Goal: Task Accomplishment & Management: Manage account settings

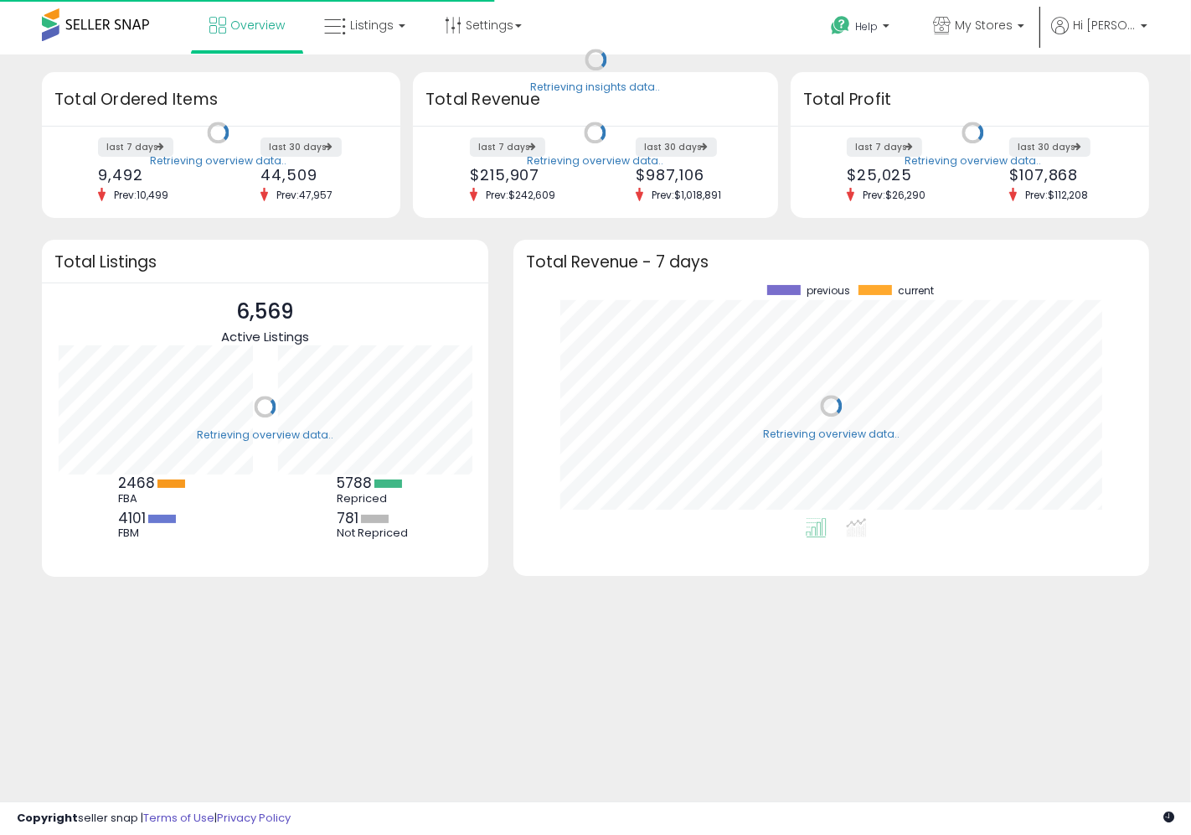
scroll to position [232, 602]
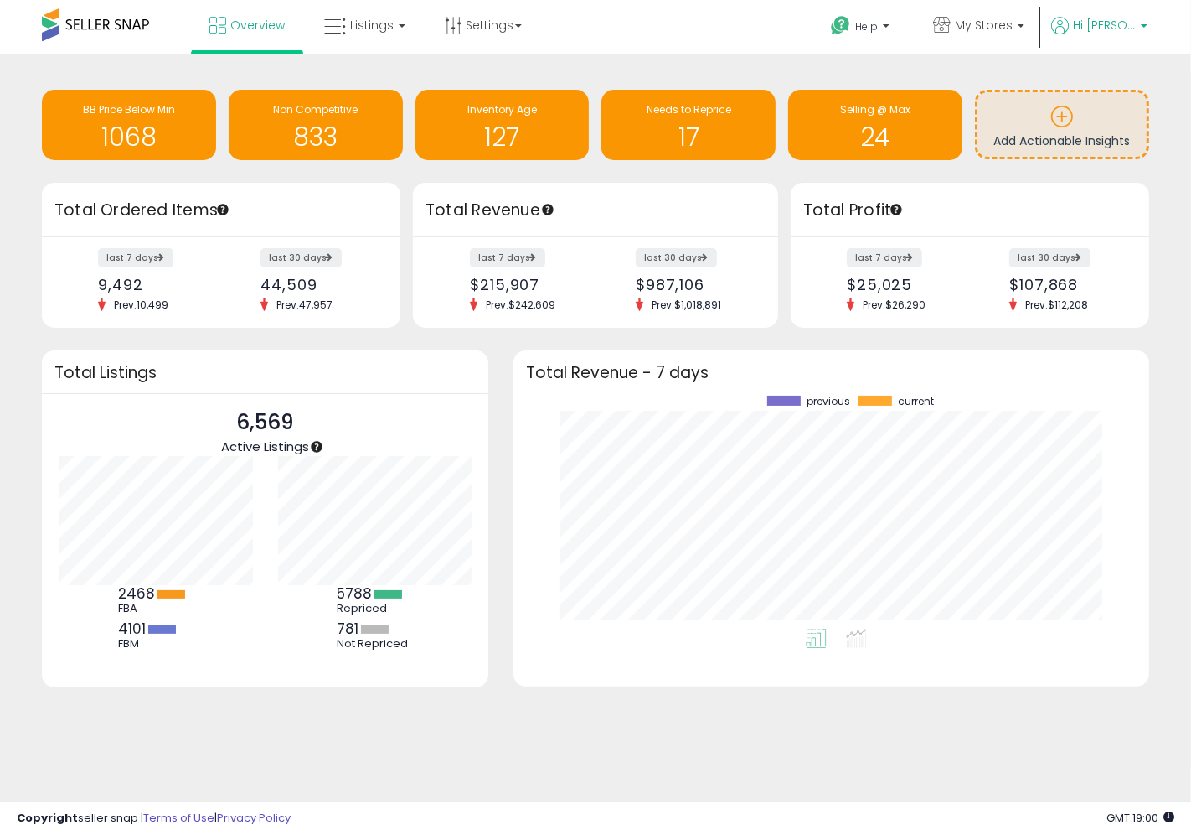
click at [1112, 26] on span "Hi [PERSON_NAME]" at bounding box center [1104, 25] width 63 height 17
click at [1013, 28] on span "My Stores" at bounding box center [984, 25] width 58 height 17
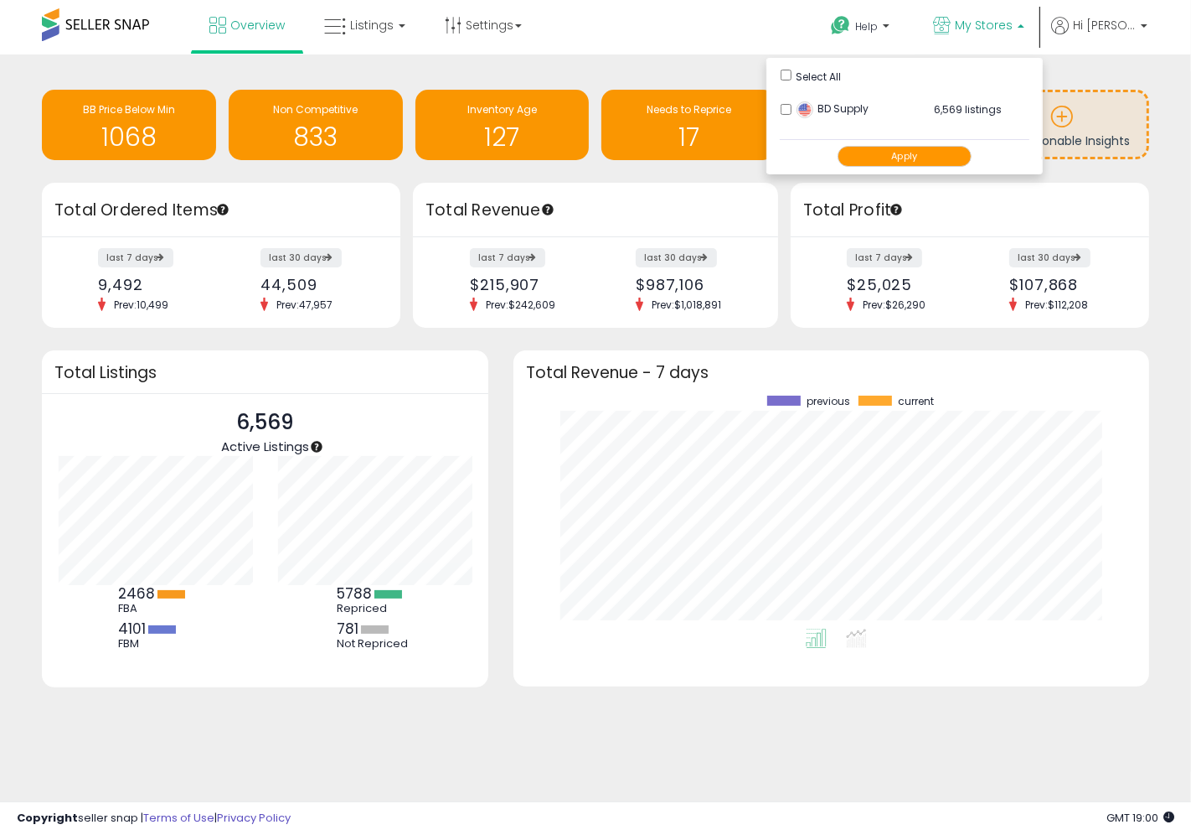
click at [1013, 28] on span "My Stores" at bounding box center [984, 25] width 58 height 17
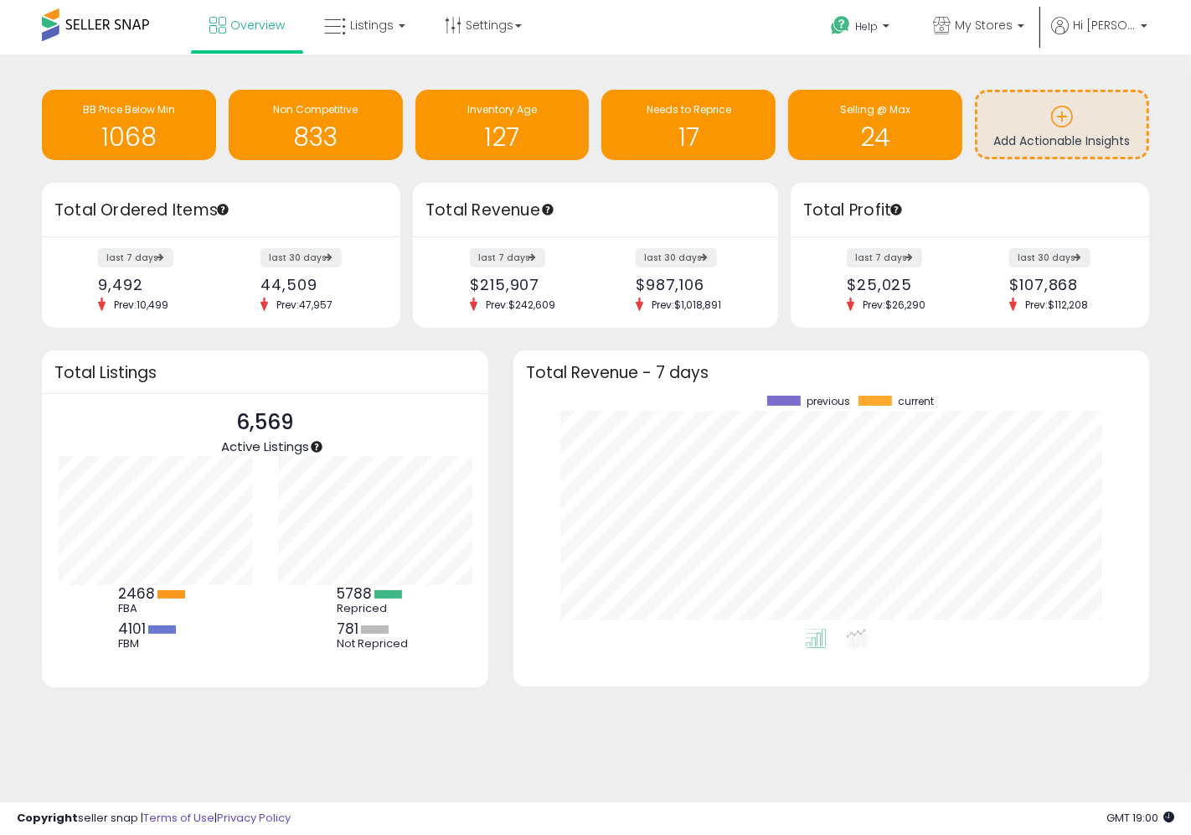
click at [742, 43] on div "Overview Listings" at bounding box center [380, 35] width 786 height 71
click at [1011, 30] on span "My Stores" at bounding box center [984, 25] width 58 height 17
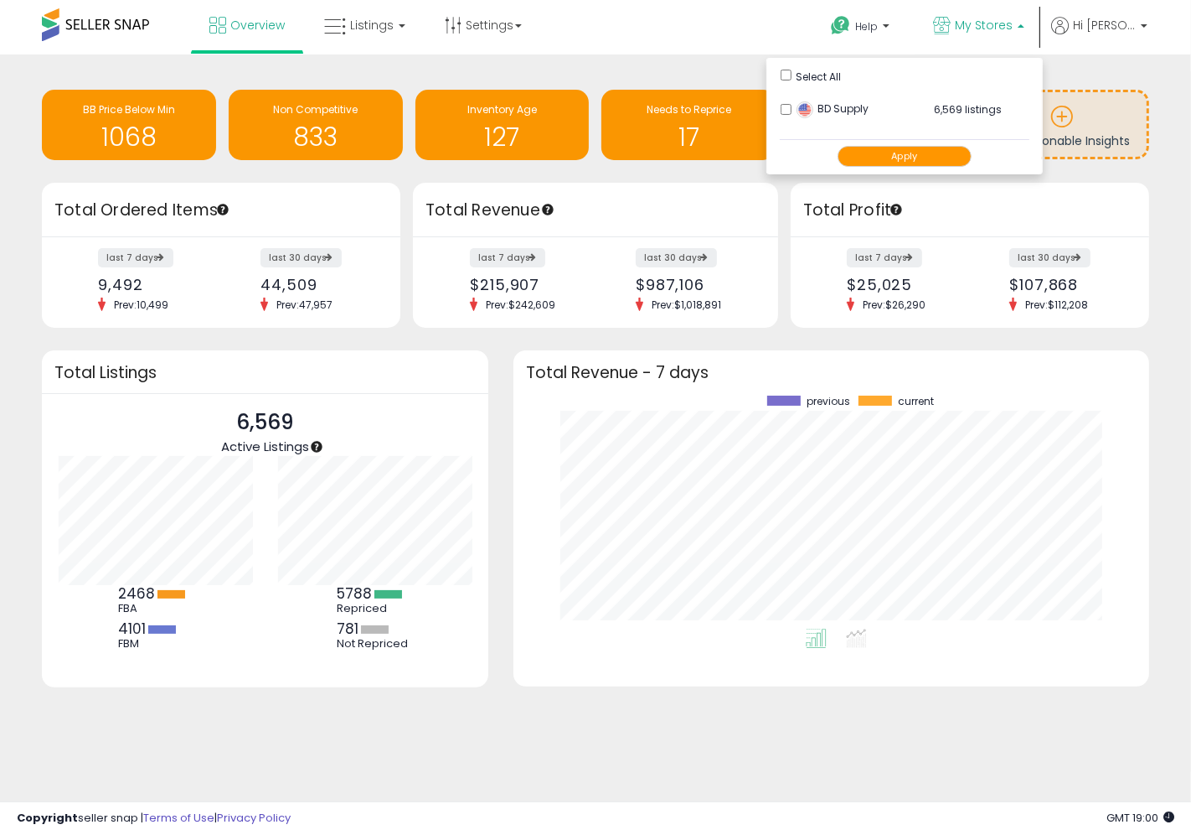
click at [1011, 30] on span "My Stores" at bounding box center [984, 25] width 58 height 17
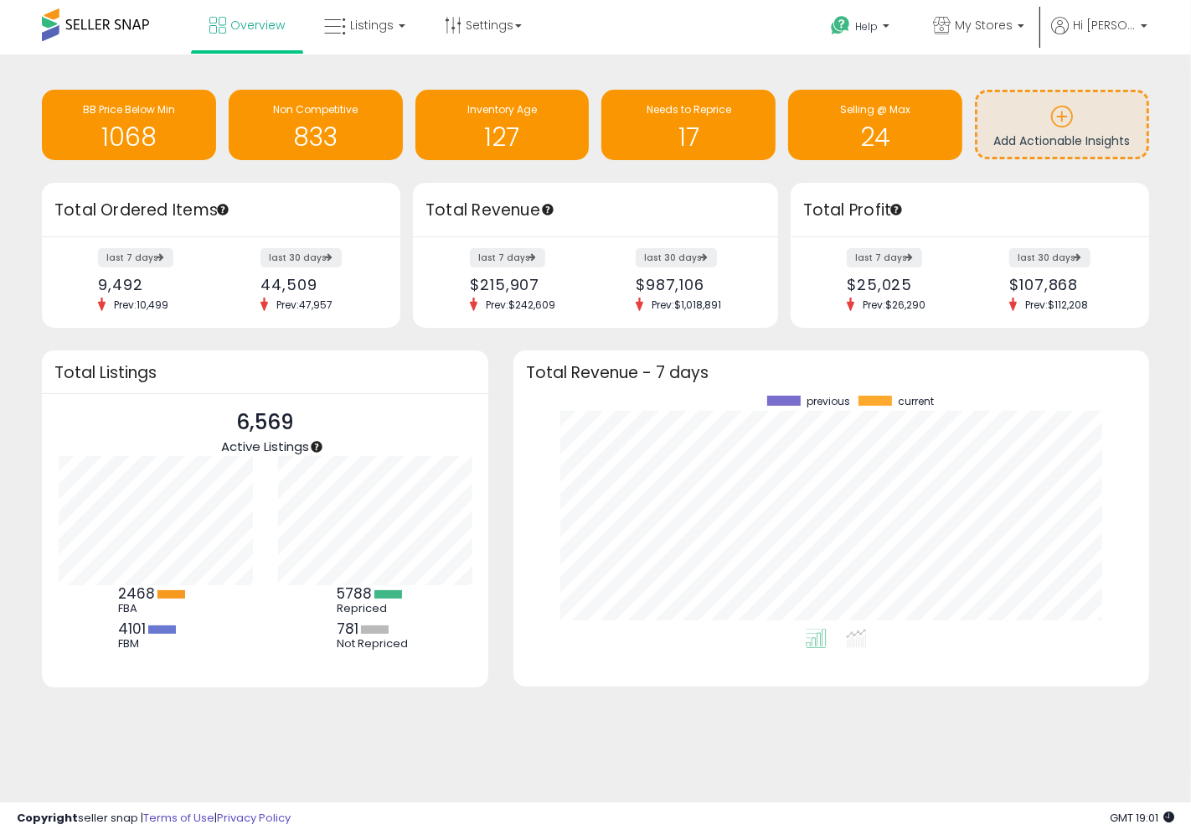
click at [1186, 126] on div "Retrieving insights data.. BB Price Below Min 1068 Non Competitive 833 Inventor…" at bounding box center [595, 412] width 1191 height 717
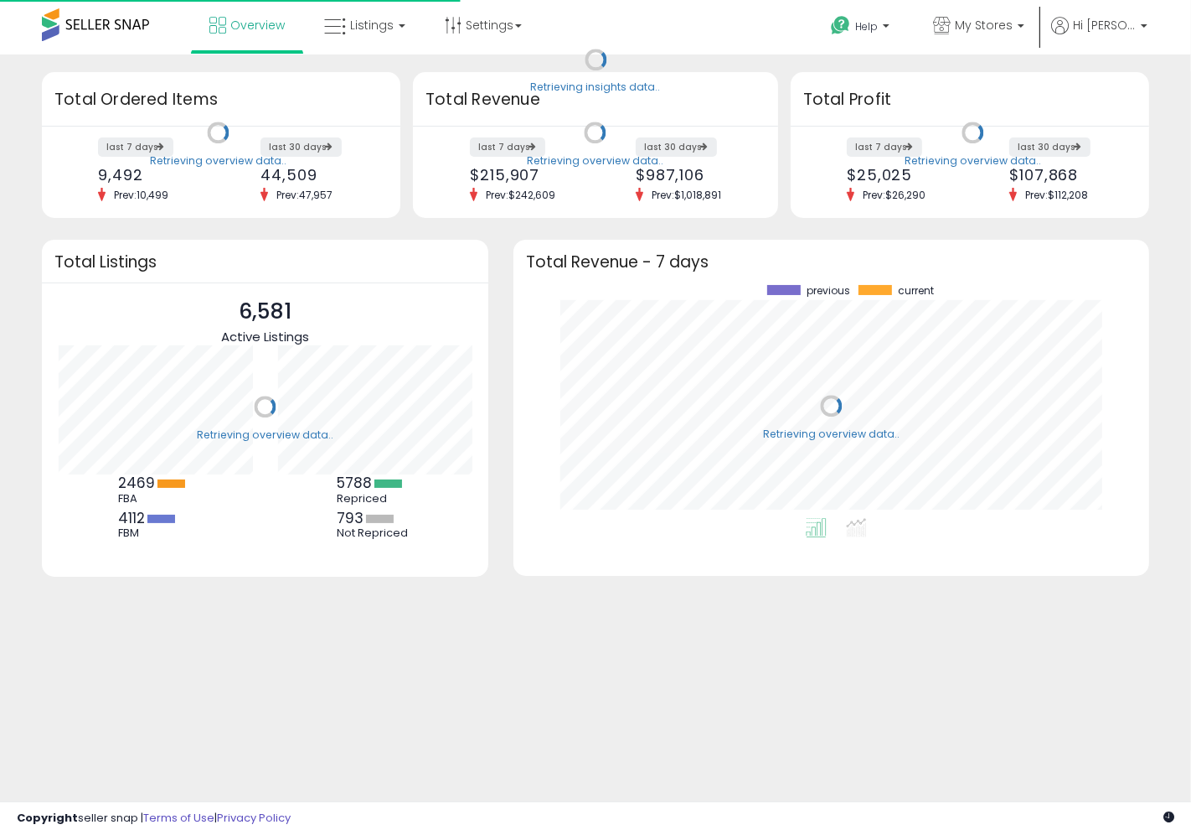
scroll to position [232, 602]
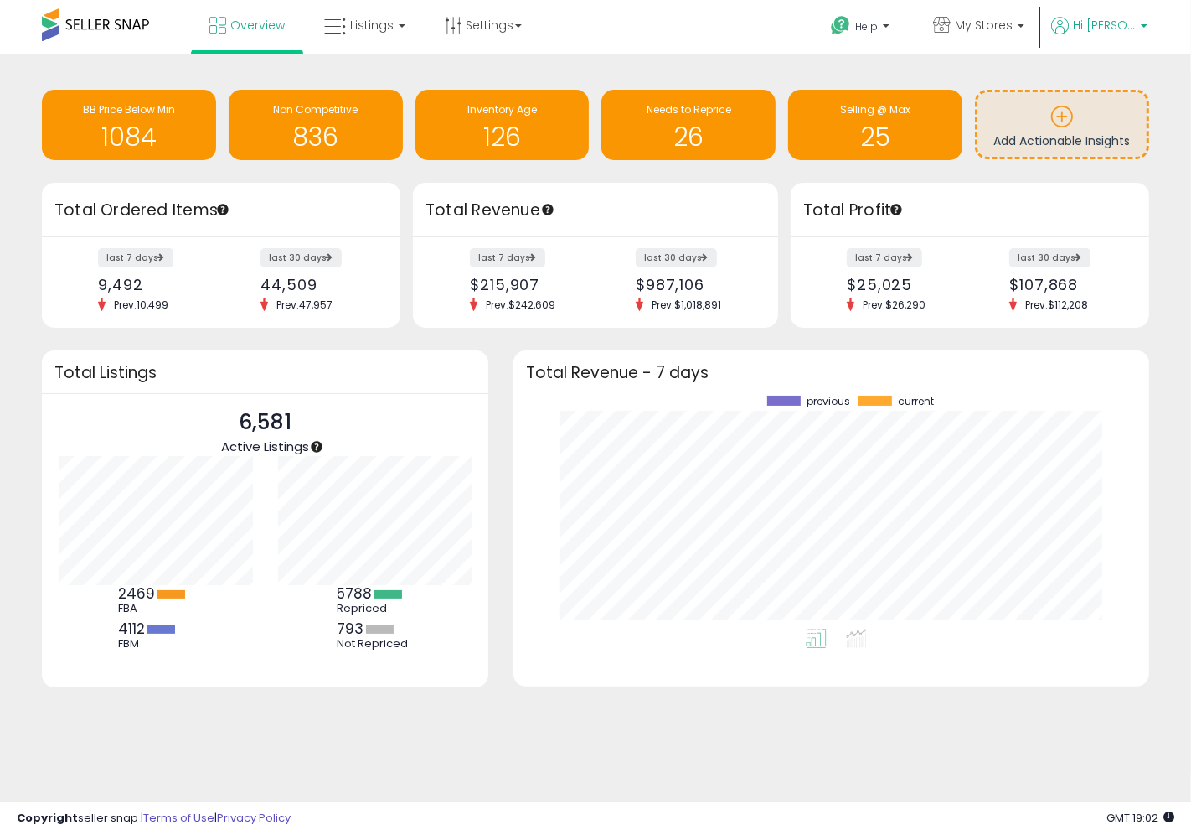
click at [1124, 23] on span "Hi [PERSON_NAME]" at bounding box center [1104, 25] width 63 height 17
click at [1117, 132] on link "Logout" at bounding box center [1113, 134] width 37 height 16
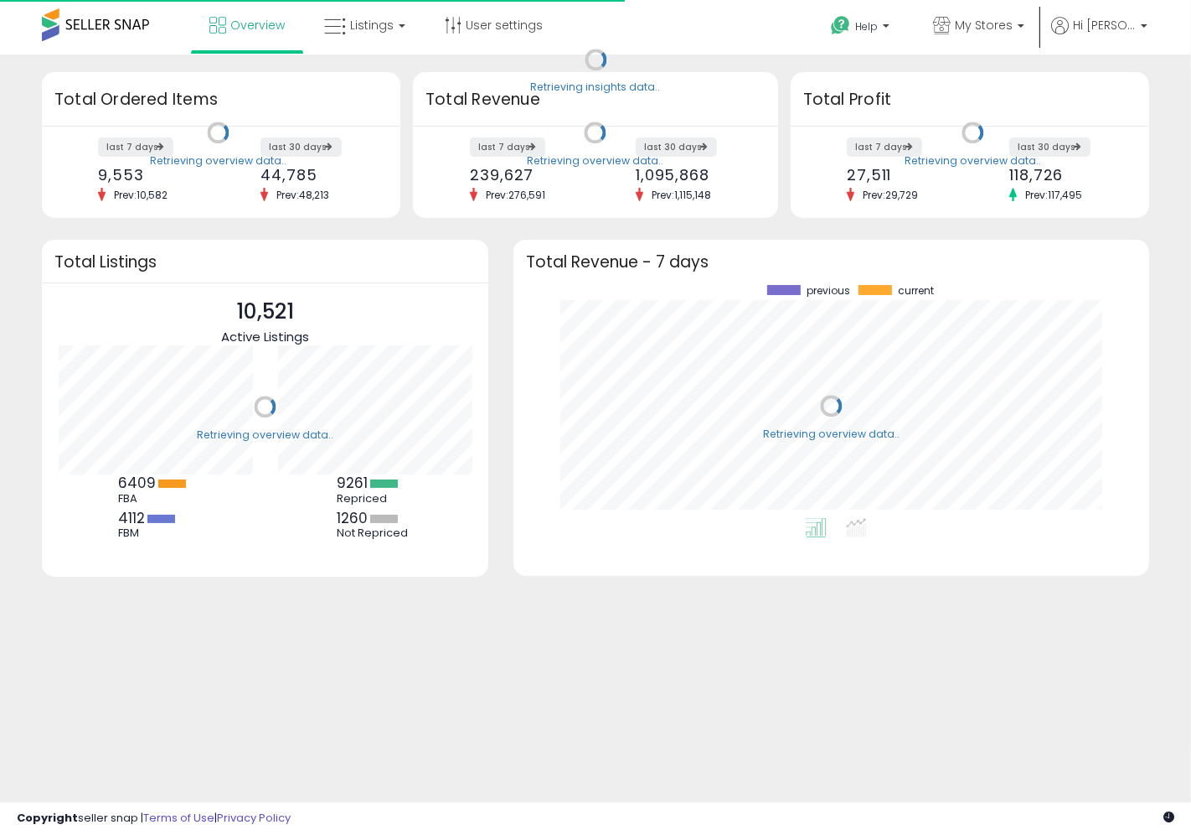
scroll to position [232, 602]
